Goal: Navigation & Orientation: Find specific page/section

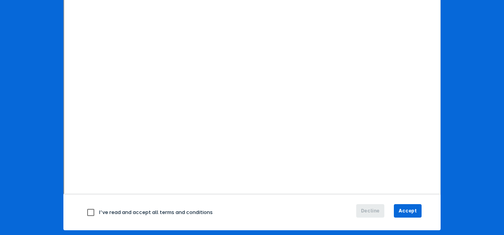
scroll to position [141, 0]
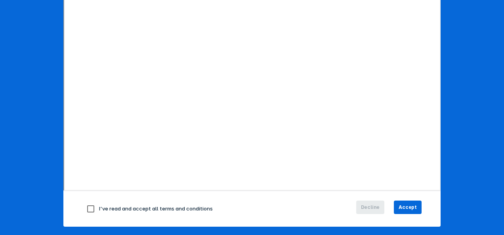
click at [88, 205] on input "checkbox" at bounding box center [90, 209] width 17 height 17
checkbox input "true"
click at [401, 207] on span "Accept" at bounding box center [407, 207] width 18 height 7
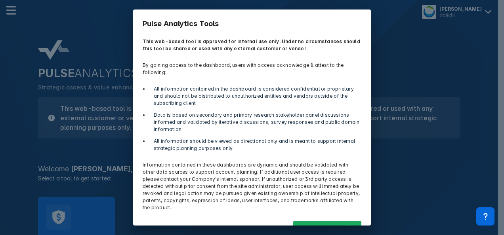
scroll to position [18, 0]
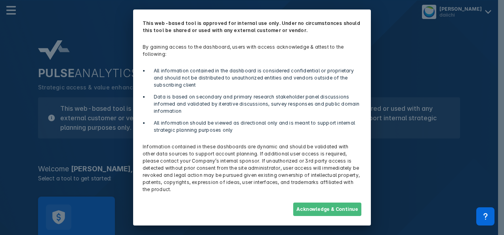
click at [315, 207] on button "Acknowledge & Continue" at bounding box center [327, 209] width 68 height 13
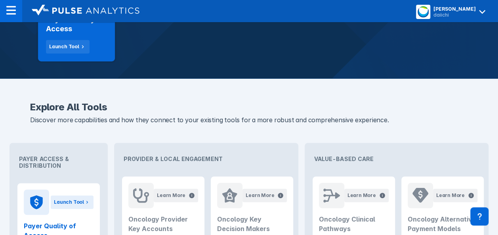
scroll to position [0, 0]
